Goal: Task Accomplishment & Management: Complete application form

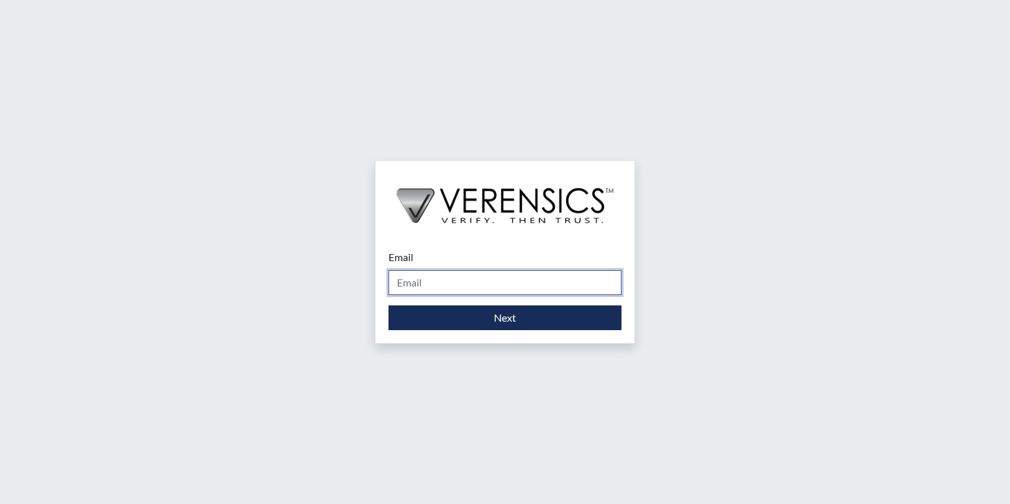
click at [570, 290] on input "Email" at bounding box center [505, 282] width 233 height 25
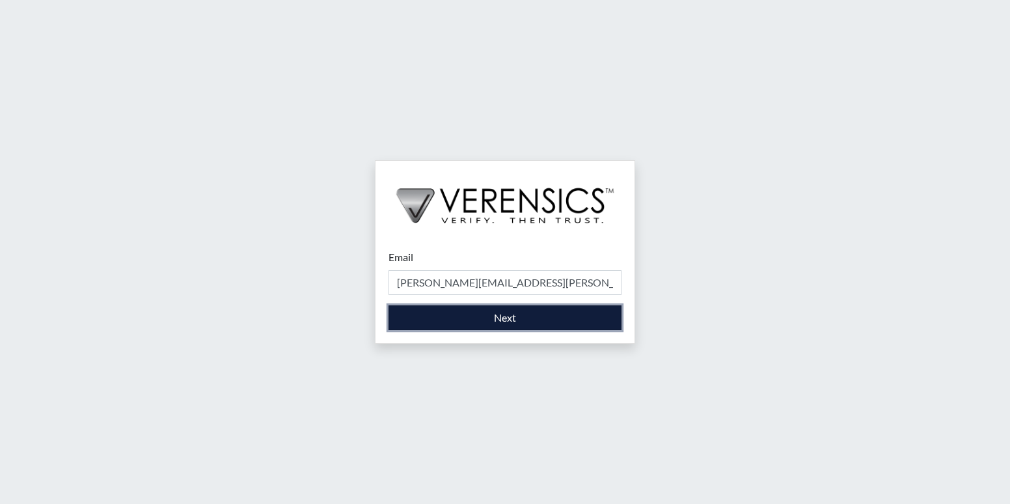
click at [588, 312] on button "Next" at bounding box center [505, 317] width 233 height 25
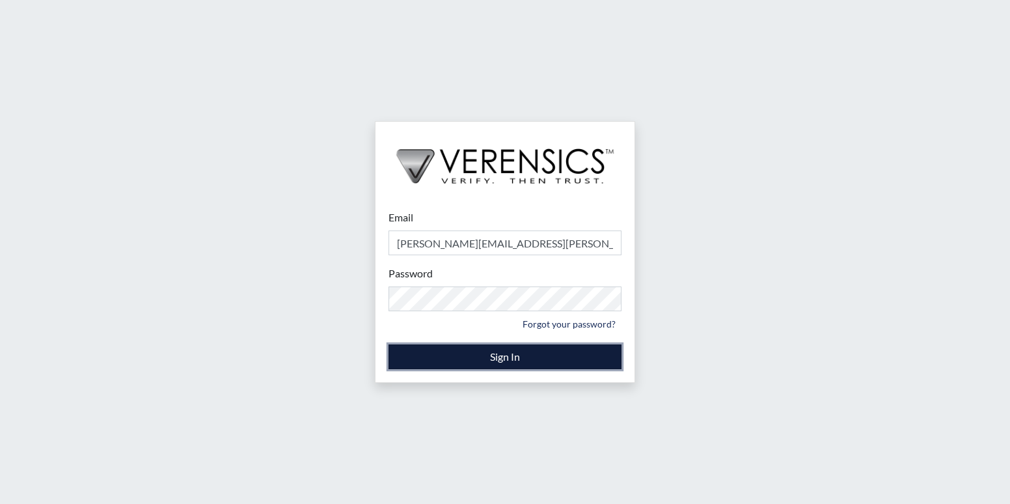
click at [542, 361] on button "Sign In" at bounding box center [505, 356] width 233 height 25
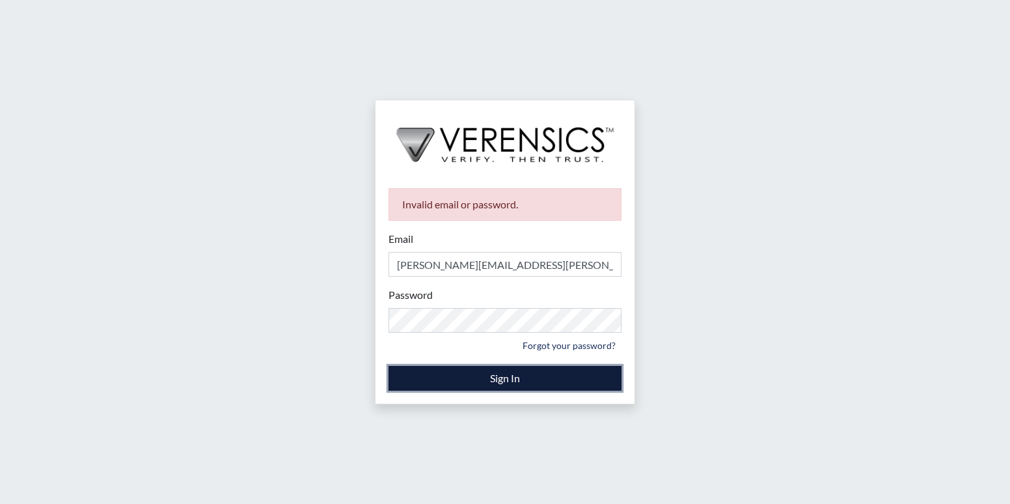
click at [430, 383] on button "Sign In" at bounding box center [505, 378] width 233 height 25
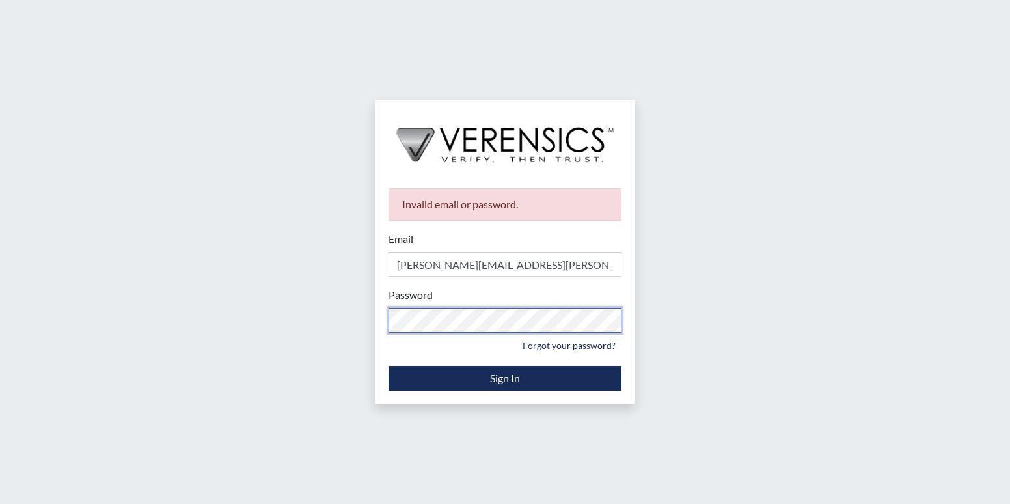
click at [339, 327] on div "Invalid email or password. Email [PERSON_NAME][EMAIL_ADDRESS][PERSON_NAME][DOMA…" at bounding box center [505, 252] width 1010 height 504
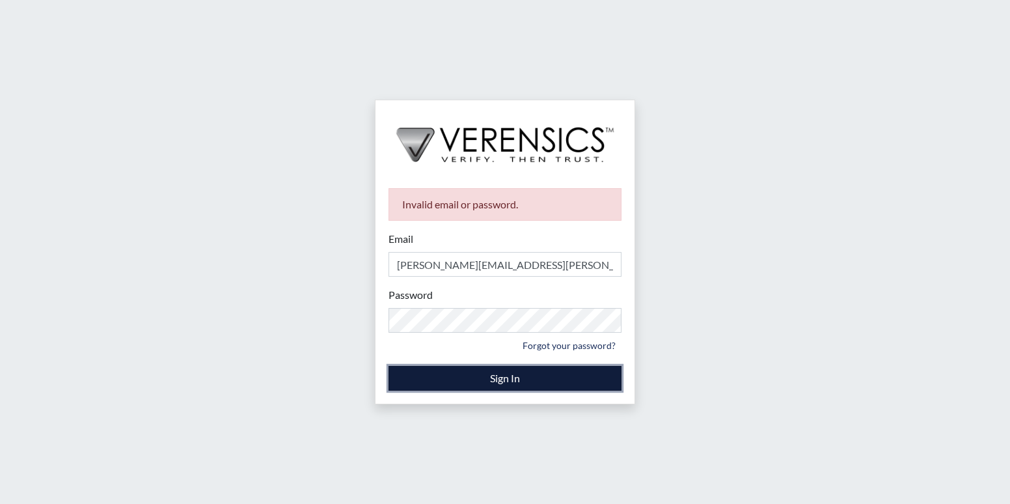
click at [550, 374] on button "Sign In" at bounding box center [505, 378] width 233 height 25
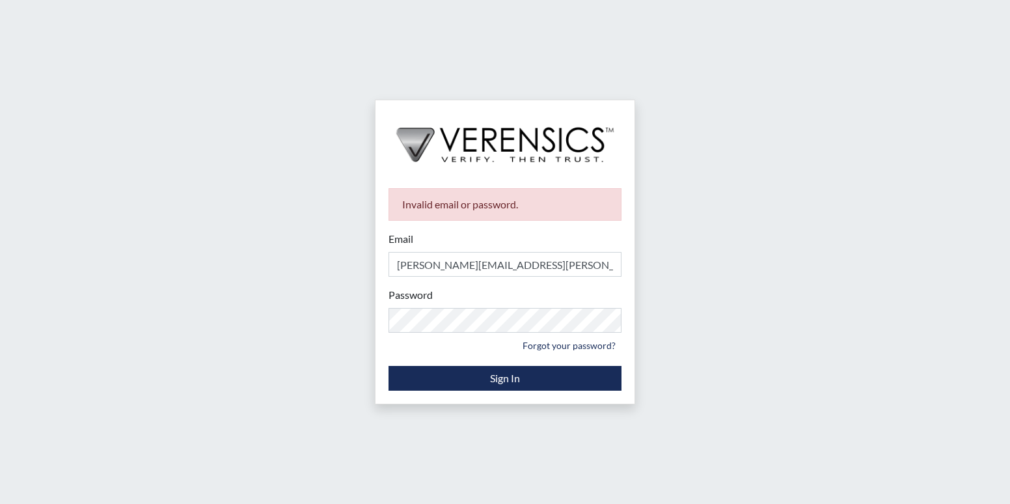
click at [799, 262] on div "Invalid email or password. Email [PERSON_NAME][EMAIL_ADDRESS][PERSON_NAME][DOMA…" at bounding box center [505, 252] width 1010 height 504
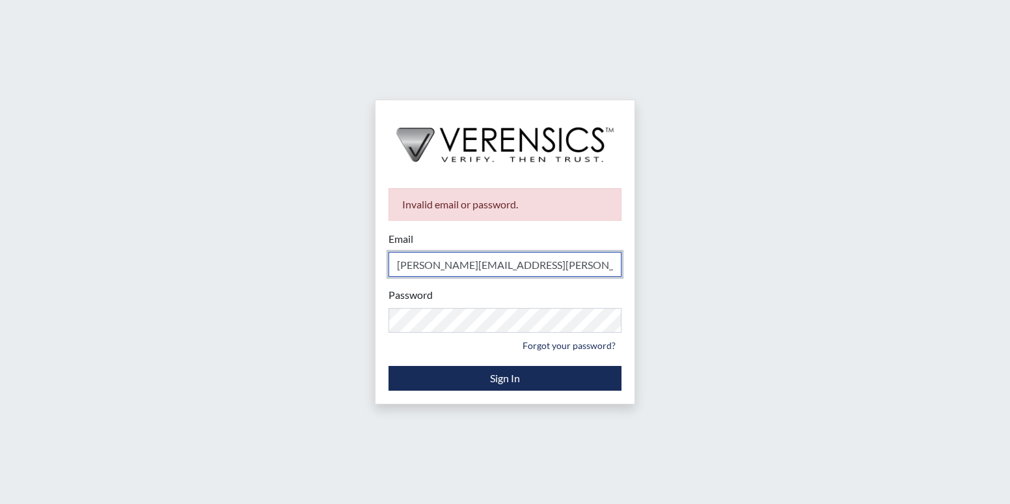
drag, startPoint x: 526, startPoint y: 265, endPoint x: 368, endPoint y: 266, distance: 157.5
click at [368, 266] on div "Invalid email or password. Email [PERSON_NAME][EMAIL_ADDRESS][PERSON_NAME][DOMA…" at bounding box center [505, 252] width 1010 height 504
type input "[PERSON_NAME][EMAIL_ADDRESS][PERSON_NAME][DOMAIN_NAME]"
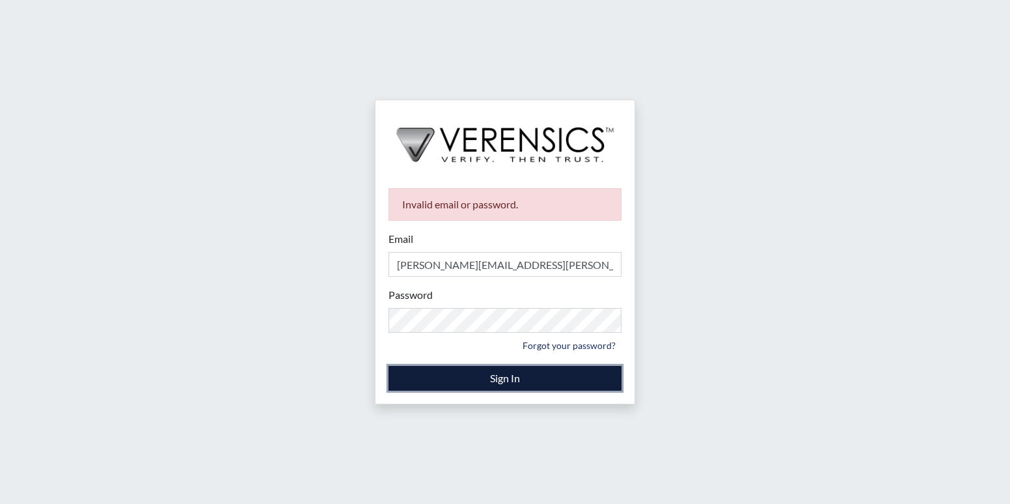
click at [526, 374] on button "Sign In" at bounding box center [505, 378] width 233 height 25
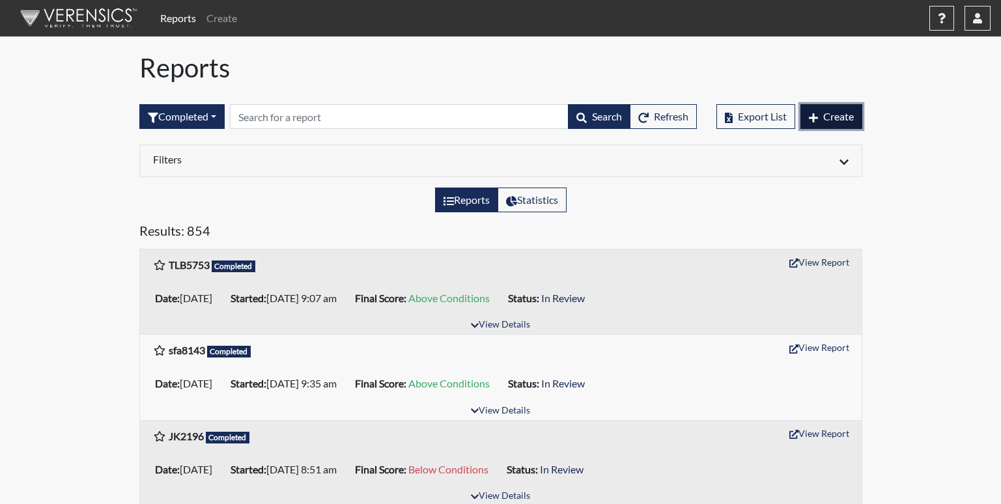
click at [840, 117] on span "Create" at bounding box center [838, 116] width 31 height 12
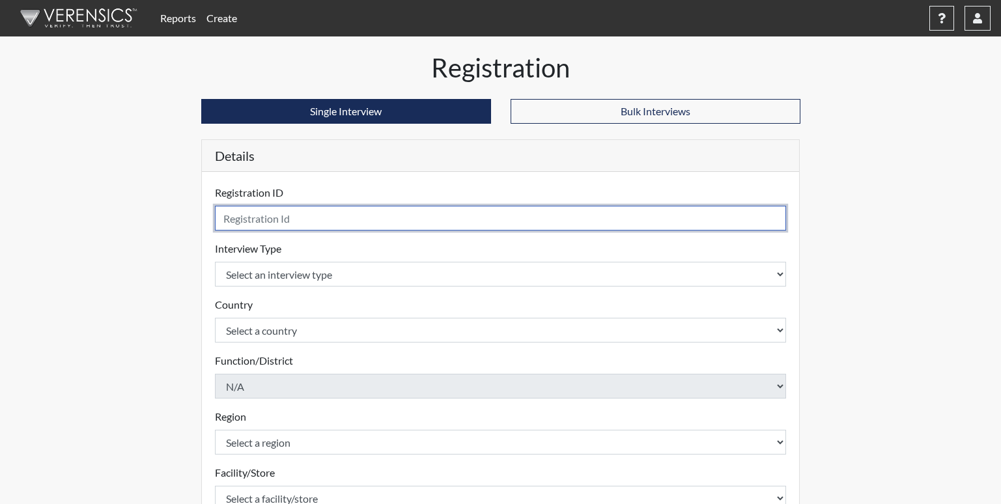
click at [330, 223] on input "text" at bounding box center [501, 218] width 572 height 25
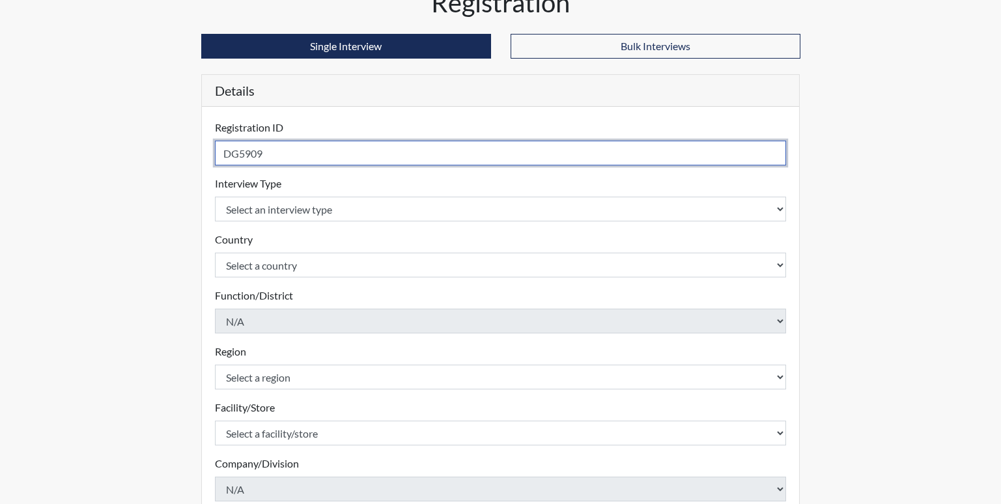
type input "DG5909"
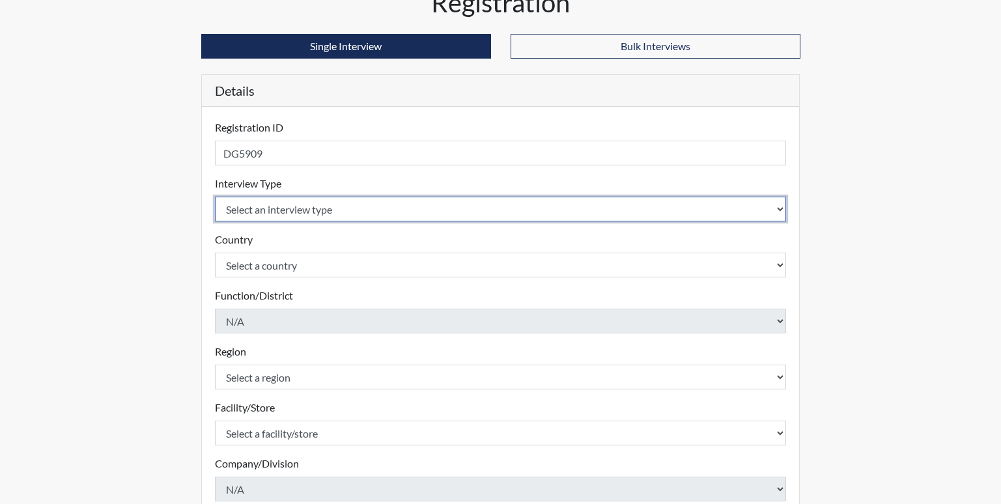
click at [336, 208] on select "Select an interview type Corrections Pre-Employment" at bounding box center [501, 209] width 572 height 25
select select "ff733e93-e1bf-11ea-9c9f-0eff0cf7eb8f"
click at [215, 197] on select "Select an interview type Corrections Pre-Employment" at bounding box center [501, 209] width 572 height 25
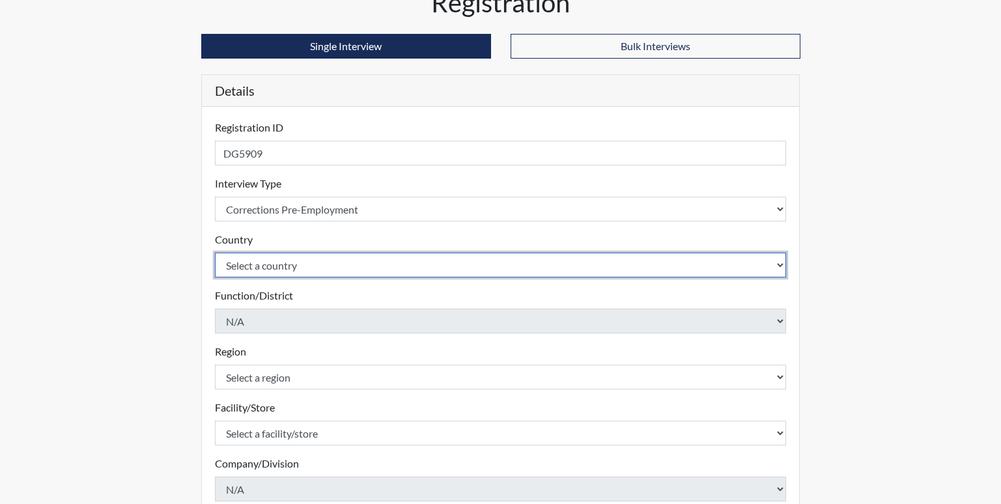
click at [299, 271] on select "Select a country [GEOGRAPHIC_DATA] [GEOGRAPHIC_DATA]" at bounding box center [501, 265] width 572 height 25
select select "united-states-of-[GEOGRAPHIC_DATA]"
click at [215, 253] on select "Select a country [GEOGRAPHIC_DATA] [GEOGRAPHIC_DATA]" at bounding box center [501, 265] width 572 height 25
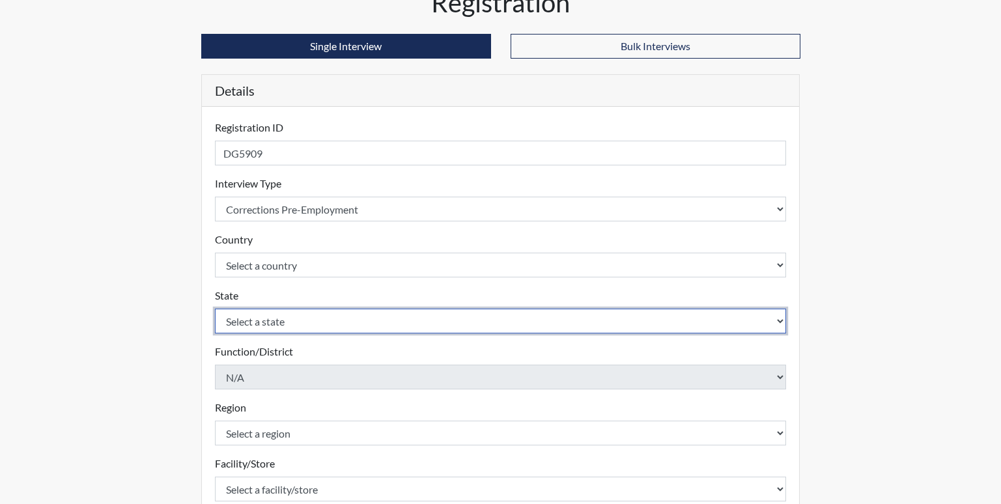
click at [277, 324] on select "Select a state [US_STATE] [US_STATE] [US_STATE] [US_STATE] [US_STATE] [US_STATE…" at bounding box center [501, 321] width 572 height 25
select select "GA"
click at [215, 309] on select "Select a state [US_STATE] [US_STATE] [US_STATE] [US_STATE] [US_STATE] [US_STATE…" at bounding box center [501, 321] width 572 height 25
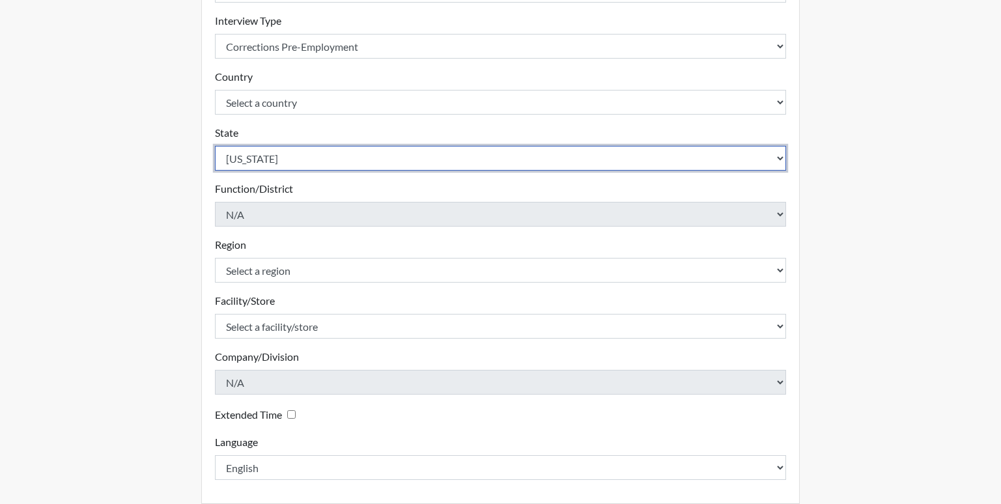
scroll to position [247, 0]
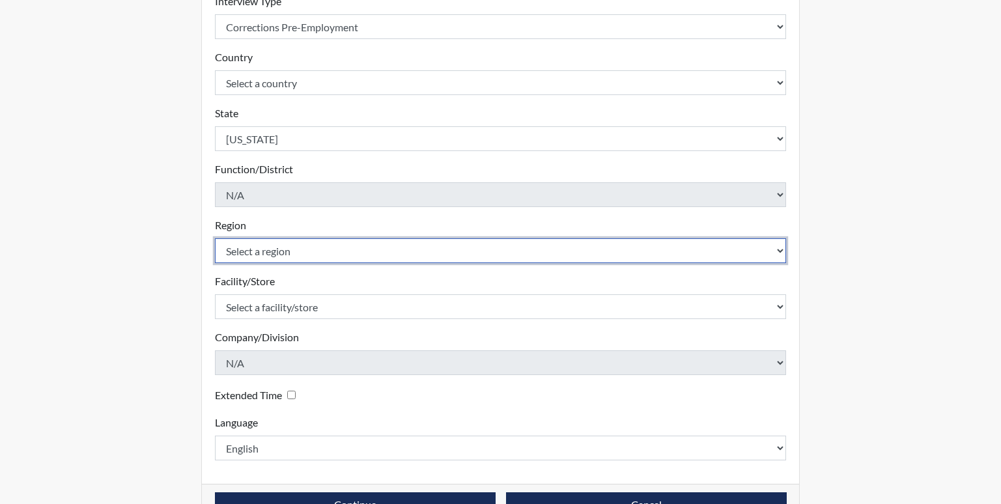
click at [620, 249] on select "Select a region [GEOGRAPHIC_DATA]" at bounding box center [501, 250] width 572 height 25
select select "8bdab1f8-09d2-48bf-ae6d-f2dae3084107"
click at [215, 238] on select "Select a region [GEOGRAPHIC_DATA]" at bounding box center [501, 250] width 572 height 25
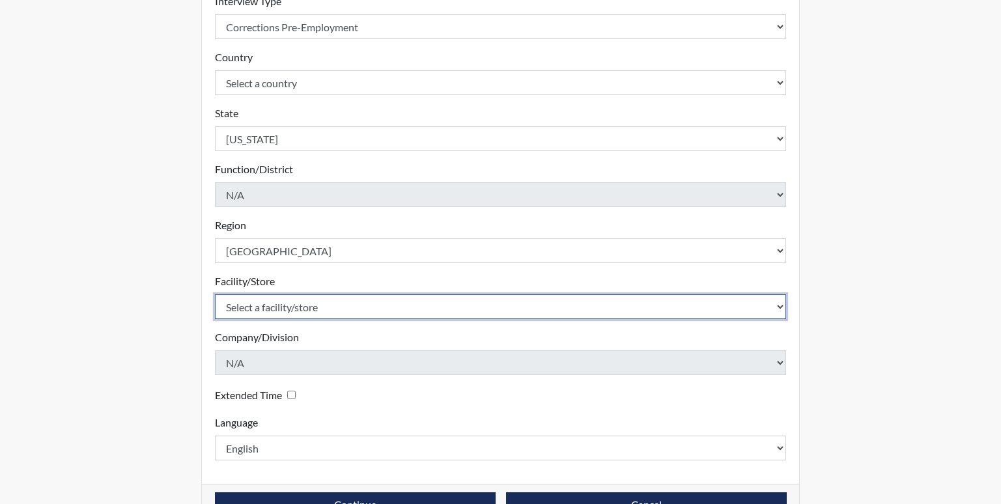
click at [537, 310] on select "Select a facility/store [GEOGRAPHIC_DATA] [PERSON_NAME] [PERSON_NAME] Unit Metr…" at bounding box center [501, 306] width 572 height 25
select select "7e5199b6-1185-430d-867f-51499ff1b23d"
click at [215, 294] on select "Select a facility/store [GEOGRAPHIC_DATA] [PERSON_NAME] [PERSON_NAME] Unit Metr…" at bounding box center [501, 306] width 572 height 25
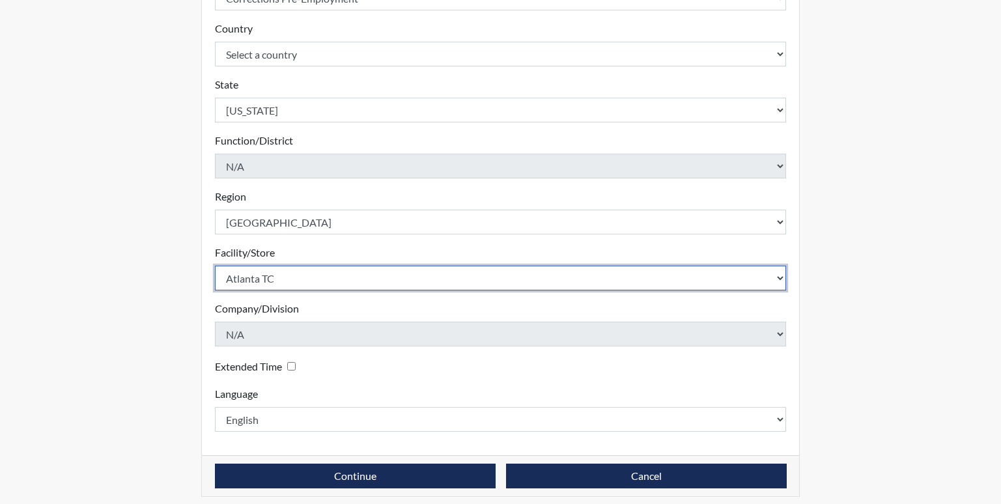
scroll to position [284, 0]
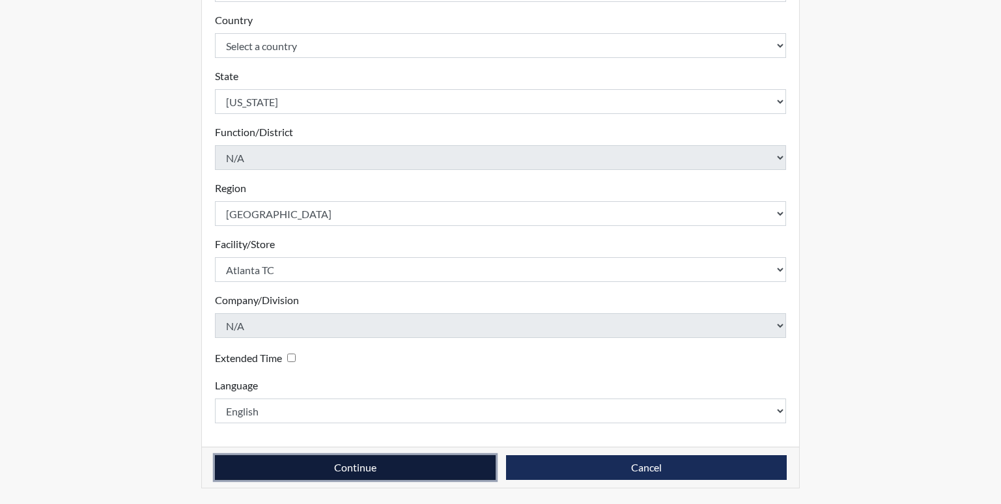
click at [308, 469] on button "Continue" at bounding box center [355, 467] width 281 height 25
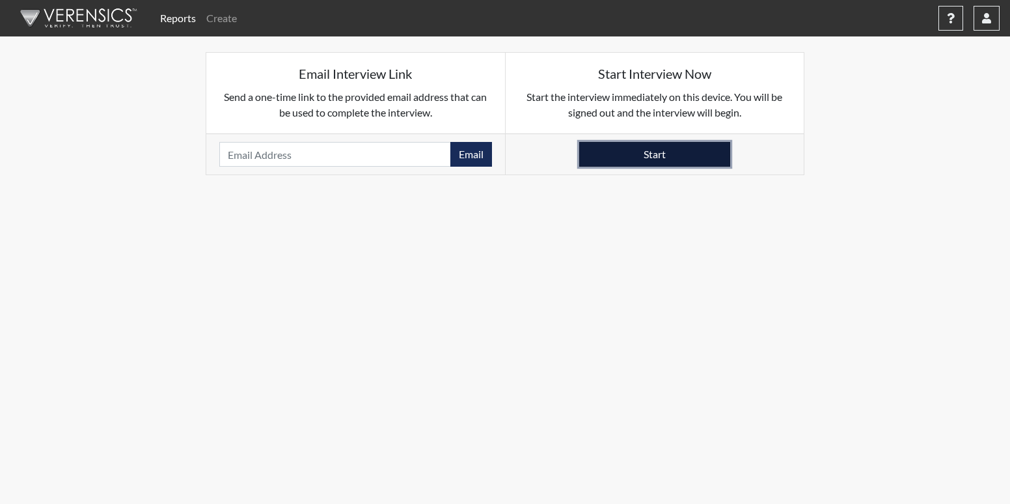
click at [643, 159] on button "Start" at bounding box center [654, 154] width 151 height 25
